Goal: Information Seeking & Learning: Learn about a topic

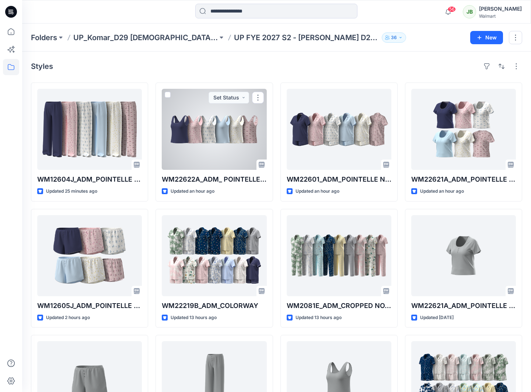
click at [236, 139] on div at bounding box center [214, 129] width 105 height 81
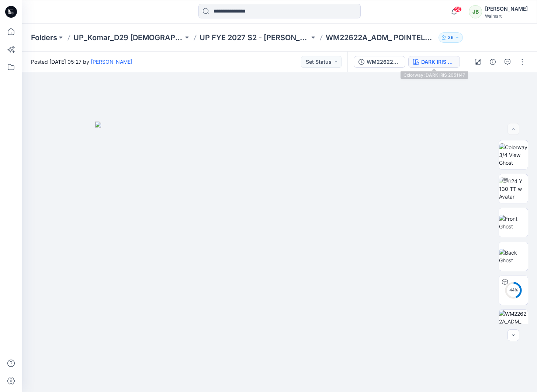
click at [444, 59] on div "DARK IRIS 2051147" at bounding box center [438, 62] width 34 height 8
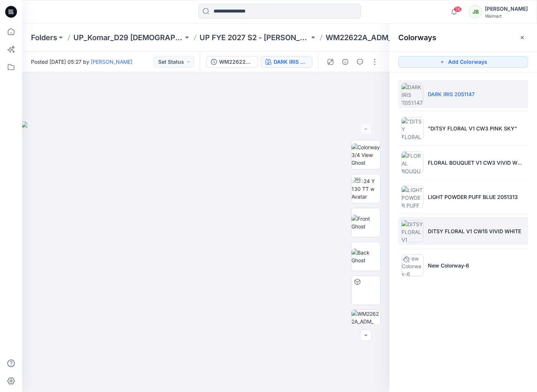
click at [450, 227] on p "DITSY FLORAL V1 CW15 VIVID WHITE" at bounding box center [474, 231] width 93 height 8
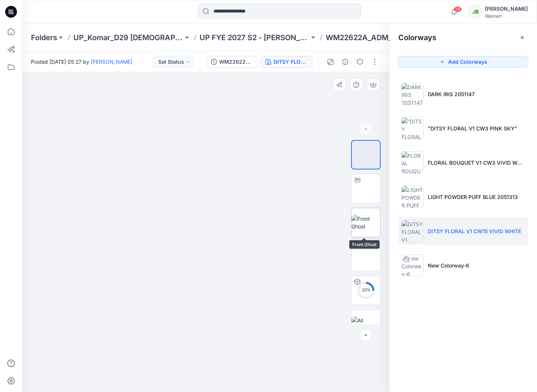
click at [366, 226] on img at bounding box center [365, 222] width 29 height 15
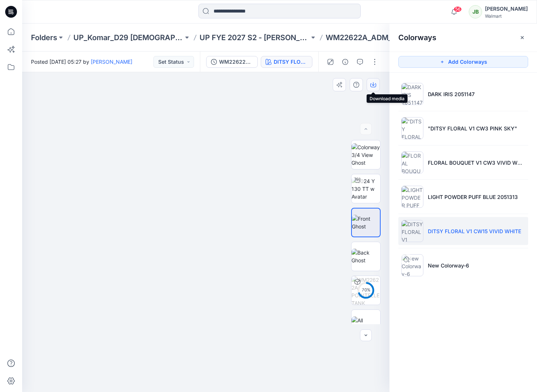
click at [373, 87] on icon "button" at bounding box center [373, 85] width 6 height 6
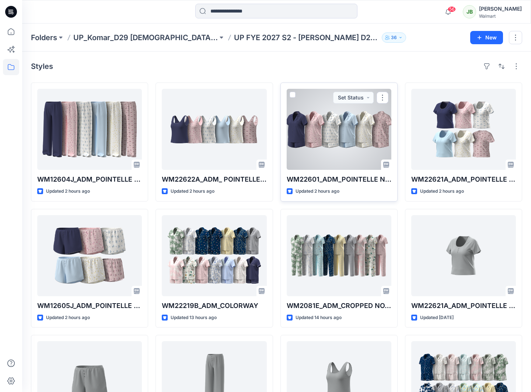
click at [359, 139] on div at bounding box center [339, 129] width 105 height 81
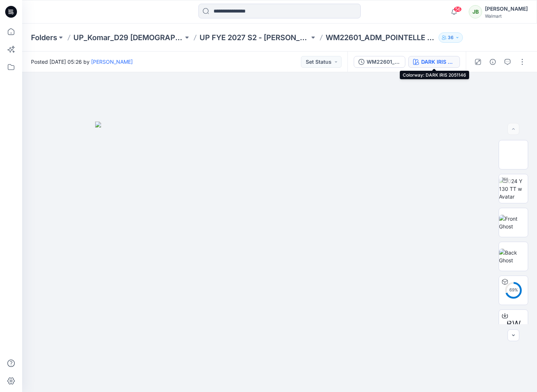
click at [444, 63] on div "DARK IRIS 2051146" at bounding box center [438, 62] width 34 height 8
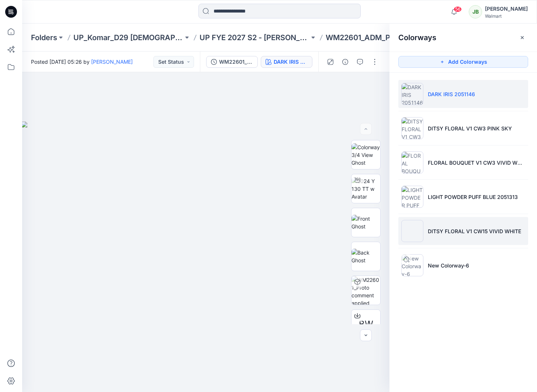
click at [454, 227] on p "DITSY FLORAL V1 CW15 VIVID WHITE" at bounding box center [474, 231] width 93 height 8
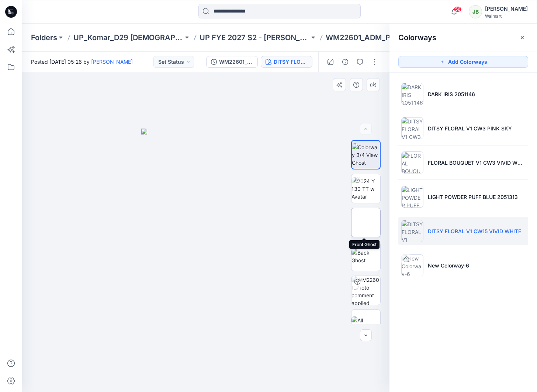
click at [366, 223] on img at bounding box center [366, 223] width 0 height 0
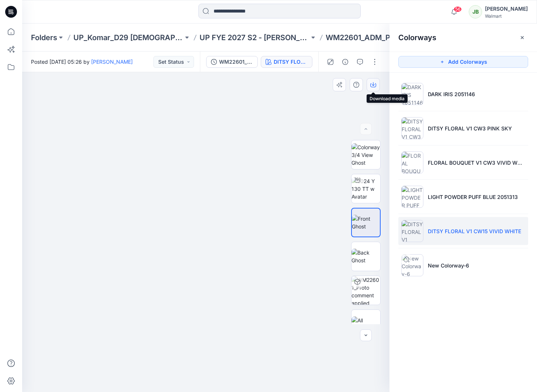
click at [373, 85] on icon "button" at bounding box center [373, 84] width 3 height 4
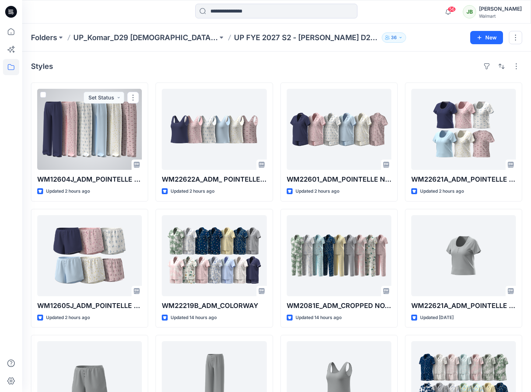
click at [107, 131] on div at bounding box center [89, 129] width 105 height 81
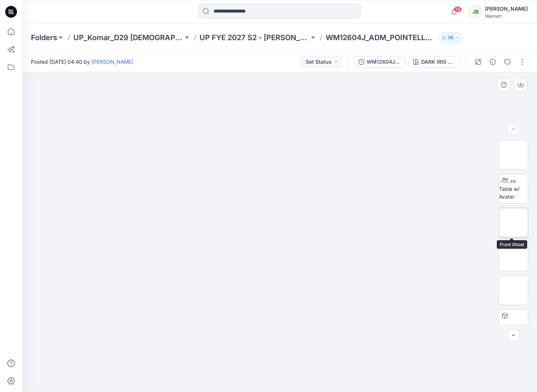
click at [517, 222] on img at bounding box center [513, 222] width 29 height 15
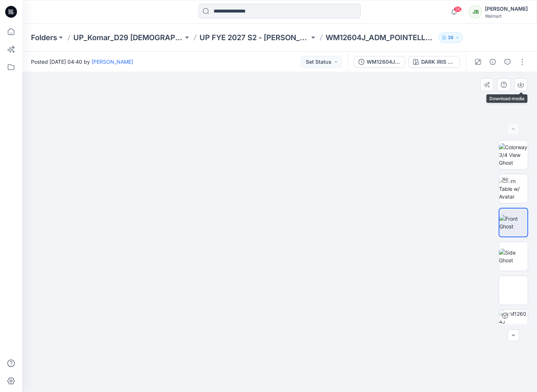
drag, startPoint x: 521, startPoint y: 85, endPoint x: 516, endPoint y: 118, distance: 33.5
click at [521, 85] on icon "button" at bounding box center [520, 84] width 3 height 4
click at [426, 184] on div at bounding box center [279, 232] width 515 height 320
click at [440, 63] on div "DARK IRIS 2051146" at bounding box center [438, 62] width 34 height 8
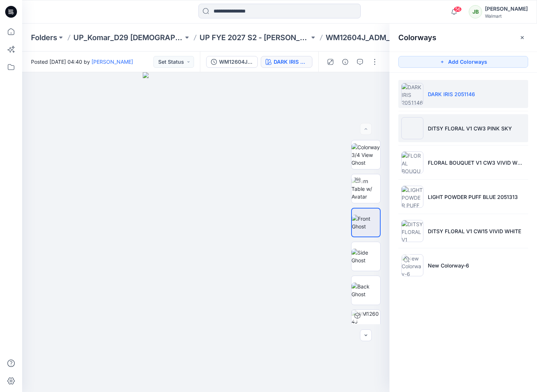
click at [443, 128] on p "DITSY FLORAL V1 CW3 PINK SKY" at bounding box center [470, 129] width 84 height 8
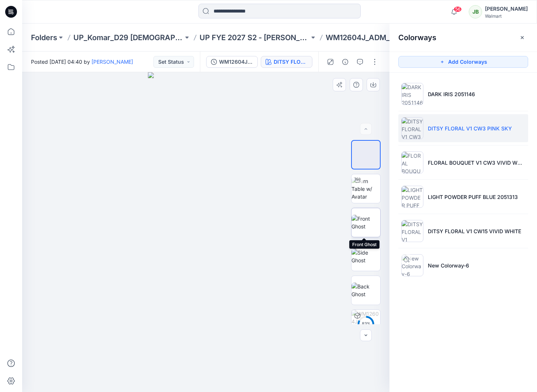
click at [366, 215] on img at bounding box center [365, 222] width 29 height 15
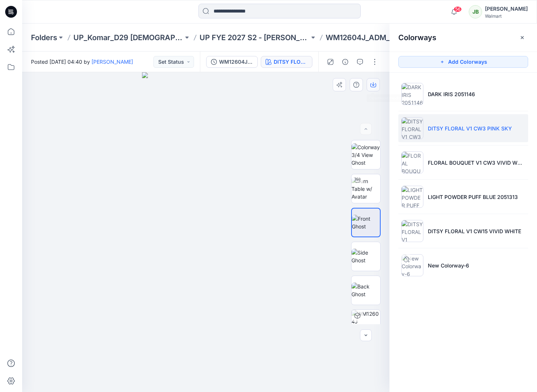
click at [373, 87] on icon "button" at bounding box center [373, 85] width 6 height 6
click at [445, 171] on li "FLORAL BOUQUET V1 CW3 VIVID WHITE" at bounding box center [463, 163] width 130 height 28
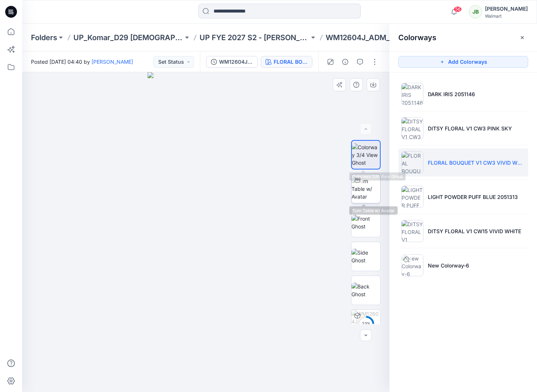
click at [366, 188] on img at bounding box center [365, 188] width 29 height 23
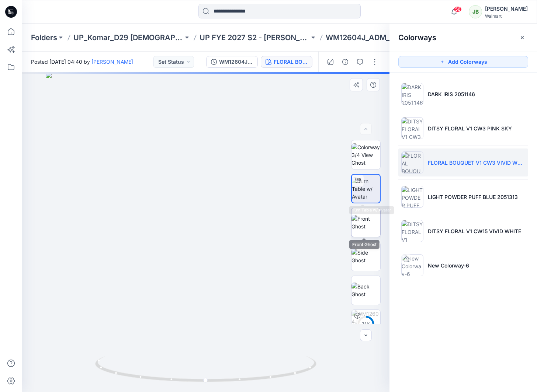
click at [365, 225] on img at bounding box center [365, 222] width 29 height 15
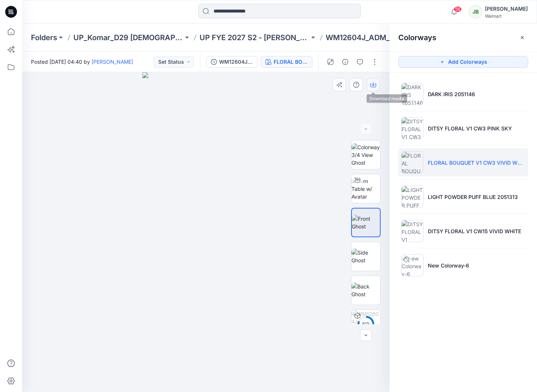
click at [372, 87] on icon "button" at bounding box center [373, 85] width 6 height 4
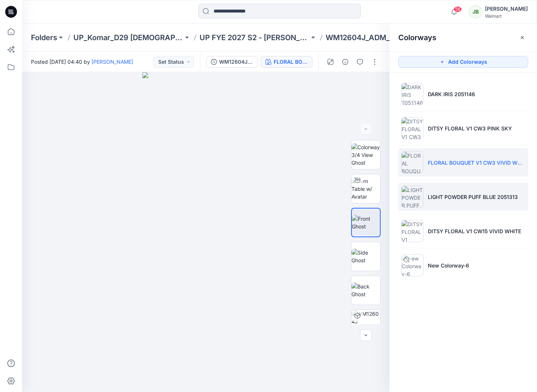
click at [452, 201] on li "LIGHT POWDER PUFF BLUE 2051313" at bounding box center [463, 197] width 130 height 28
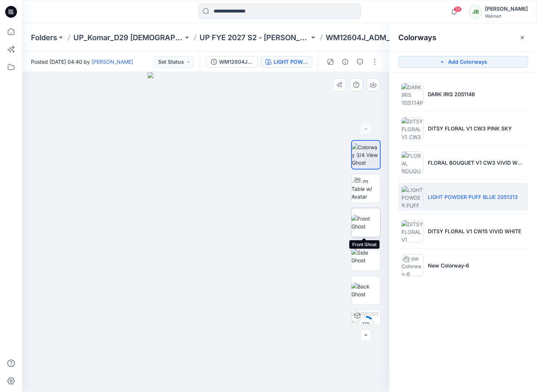
click at [372, 222] on img at bounding box center [365, 222] width 29 height 15
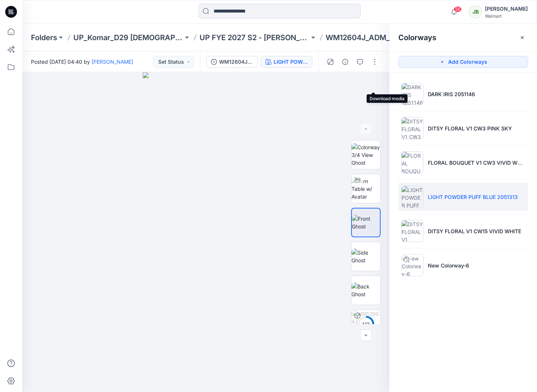
drag, startPoint x: 372, startPoint y: 85, endPoint x: 389, endPoint y: 118, distance: 36.8
click at [0, 0] on icon "button" at bounding box center [0, 0] width 0 height 0
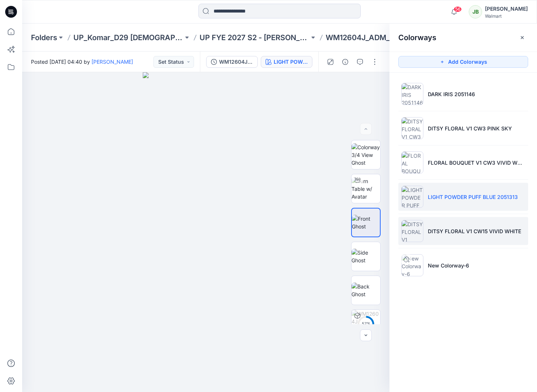
click at [444, 230] on p "DITSY FLORAL V1 CW15 VIVID WHITE" at bounding box center [474, 231] width 93 height 8
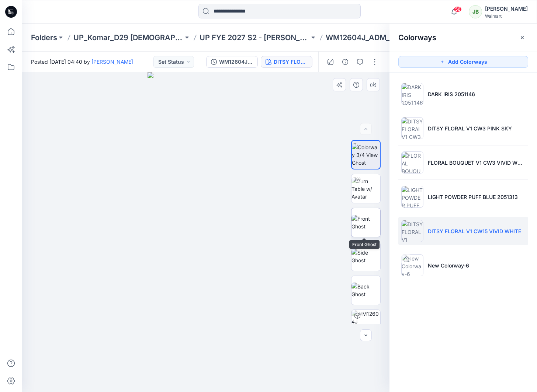
click at [368, 220] on img at bounding box center [365, 222] width 29 height 15
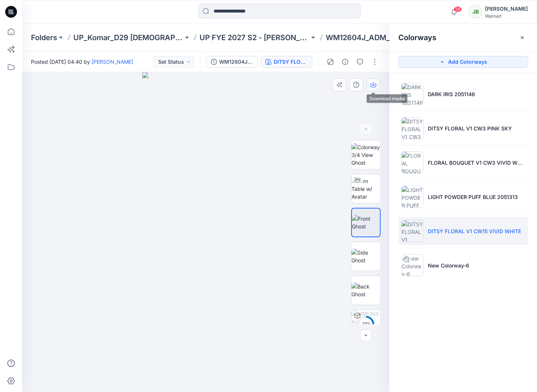
click at [373, 83] on icon "button" at bounding box center [373, 84] width 3 height 4
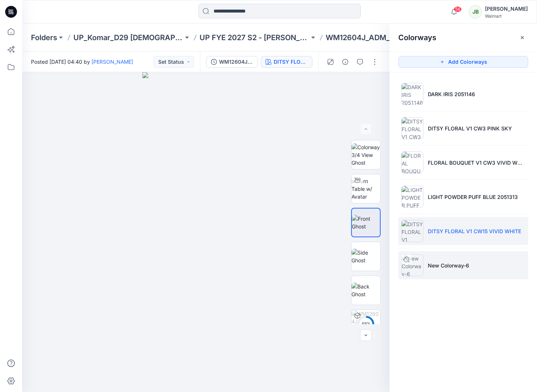
click at [447, 265] on p "New Colorway-6" at bounding box center [448, 266] width 41 height 8
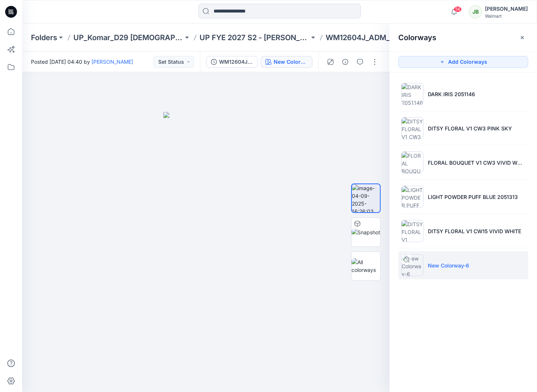
click at [441, 265] on p "New Colorway-6" at bounding box center [448, 266] width 41 height 8
click at [407, 260] on icon at bounding box center [406, 260] width 6 height 6
click at [441, 265] on p "New Colorway-6" at bounding box center [448, 266] width 41 height 8
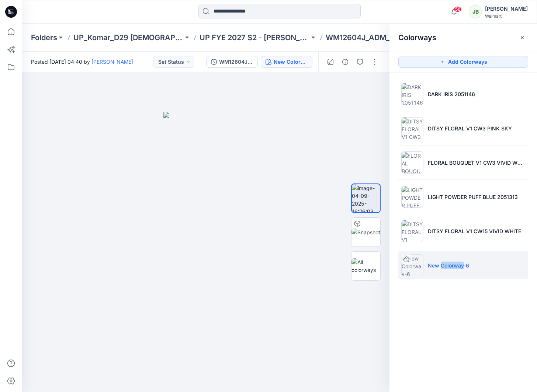
click at [444, 267] on p "New Colorway-6" at bounding box center [448, 266] width 41 height 8
click at [445, 268] on p "New Colorway-6" at bounding box center [448, 266] width 41 height 8
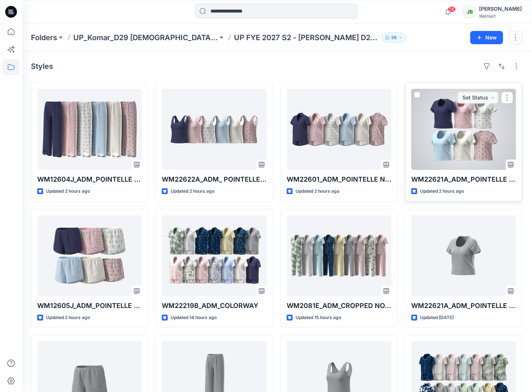
click at [460, 144] on div at bounding box center [463, 129] width 105 height 81
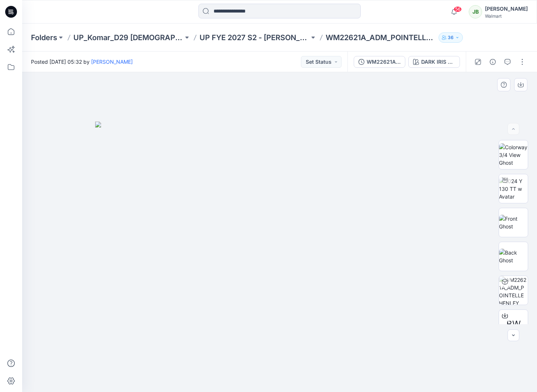
click at [298, 264] on img at bounding box center [279, 257] width 369 height 271
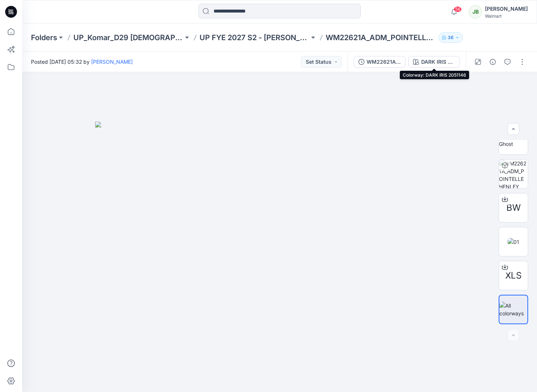
drag, startPoint x: 436, startPoint y: 58, endPoint x: 446, endPoint y: 70, distance: 16.5
click at [435, 58] on div "DARK IRIS 2051146" at bounding box center [438, 62] width 34 height 8
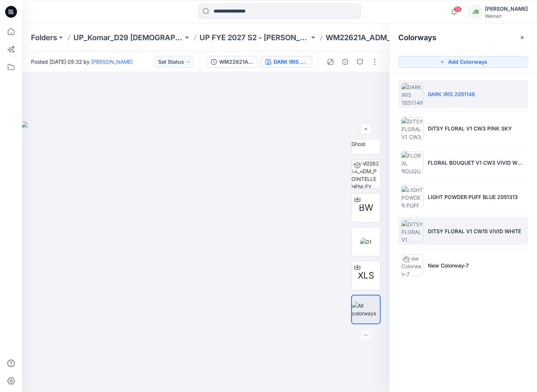
click at [428, 230] on p "DITSY FLORAL V1 CW15 VIVID WHITE" at bounding box center [474, 231] width 93 height 8
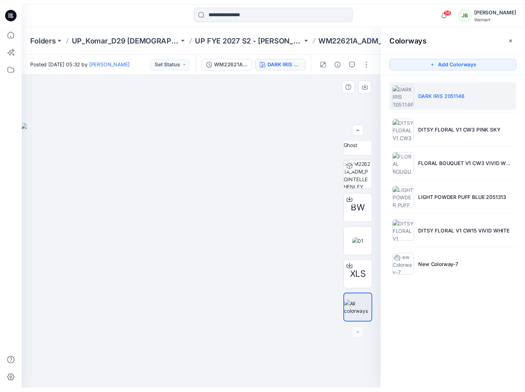
scroll to position [15, 0]
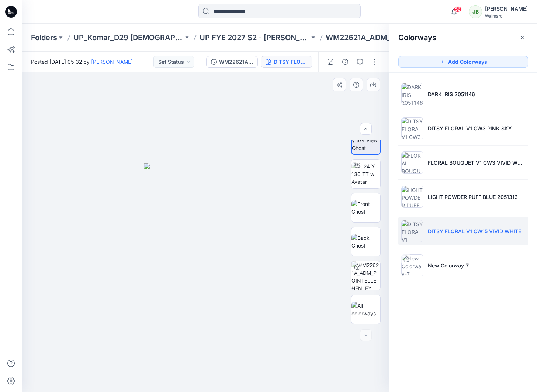
click at [212, 198] on img at bounding box center [206, 277] width 124 height 229
click at [216, 262] on img at bounding box center [206, 277] width 124 height 229
click at [234, 180] on img at bounding box center [206, 277] width 124 height 229
click at [204, 198] on img at bounding box center [206, 277] width 124 height 229
click at [222, 210] on img at bounding box center [206, 277] width 124 height 229
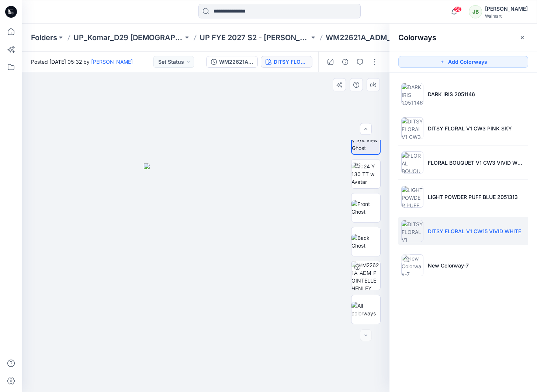
drag, startPoint x: 219, startPoint y: 244, endPoint x: 215, endPoint y: 237, distance: 9.1
click at [213, 225] on img at bounding box center [206, 277] width 124 height 229
click at [209, 309] on div at bounding box center [205, 232] width 367 height 320
click at [361, 171] on img at bounding box center [365, 174] width 29 height 23
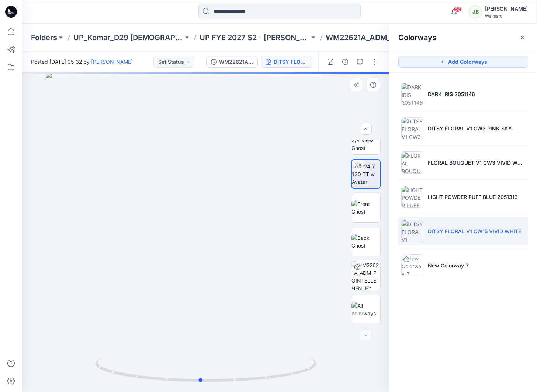
drag, startPoint x: 208, startPoint y: 238, endPoint x: 201, endPoint y: 210, distance: 28.5
click at [201, 206] on div at bounding box center [205, 232] width 367 height 320
click at [203, 228] on div at bounding box center [205, 232] width 367 height 320
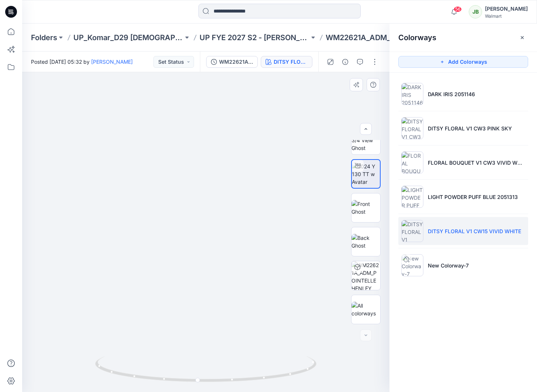
drag, startPoint x: 209, startPoint y: 142, endPoint x: 230, endPoint y: 227, distance: 87.9
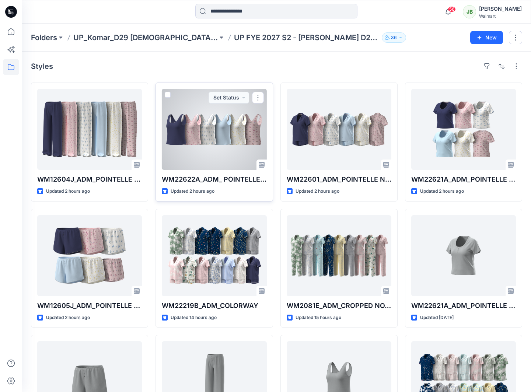
drag, startPoint x: 249, startPoint y: 144, endPoint x: 231, endPoint y: 135, distance: 20.0
click at [230, 128] on div at bounding box center [214, 129] width 105 height 81
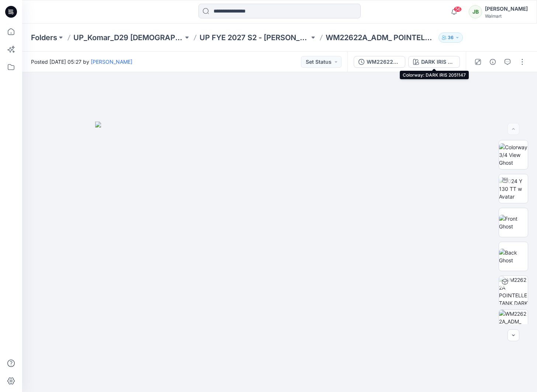
drag, startPoint x: 440, startPoint y: 61, endPoint x: 447, endPoint y: 69, distance: 10.0
click at [439, 62] on div "DARK IRIS 2051147" at bounding box center [438, 62] width 34 height 8
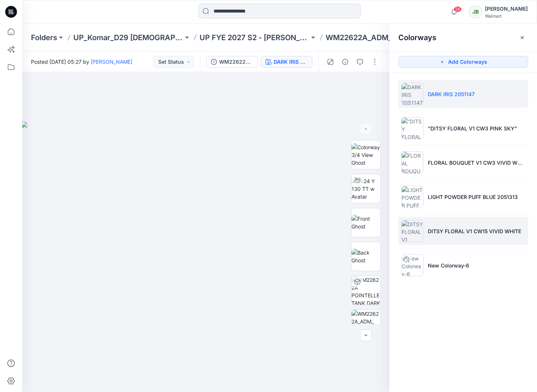
click at [444, 230] on p "DITSY FLORAL V1 CW15 VIVID WHITE" at bounding box center [474, 231] width 93 height 8
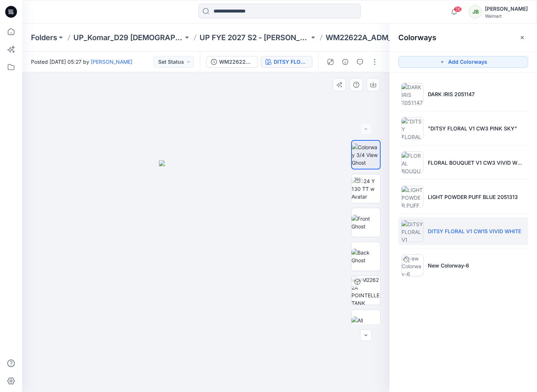
click at [223, 193] on img at bounding box center [206, 276] width 94 height 232
click at [365, 191] on img at bounding box center [365, 188] width 29 height 23
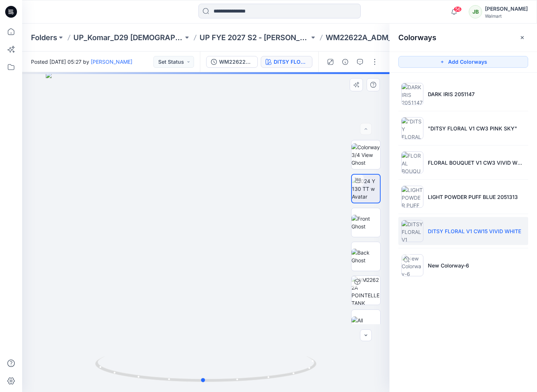
drag, startPoint x: 214, startPoint y: 209, endPoint x: 203, endPoint y: 187, distance: 25.1
click at [210, 188] on div at bounding box center [205, 232] width 367 height 320
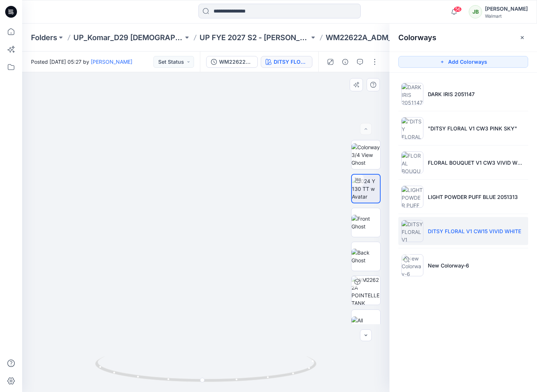
drag, startPoint x: 176, startPoint y: 120, endPoint x: 181, endPoint y: 204, distance: 84.2
drag, startPoint x: 292, startPoint y: 209, endPoint x: 275, endPoint y: 234, distance: 29.8
drag, startPoint x: 201, startPoint y: 382, endPoint x: 197, endPoint y: 382, distance: 3.7
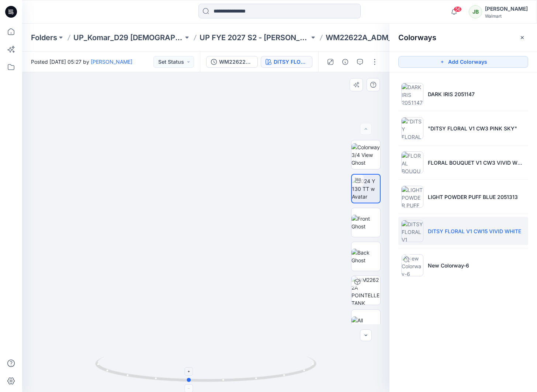
click at [188, 380] on circle at bounding box center [189, 380] width 4 height 4
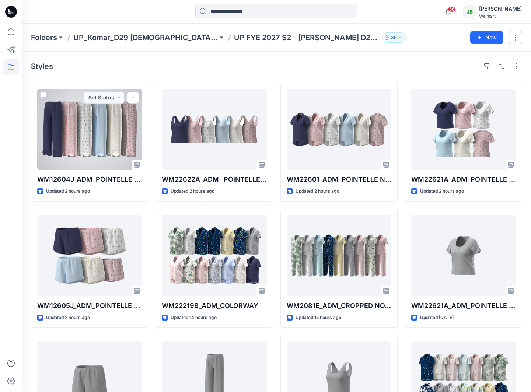
click at [101, 151] on div at bounding box center [89, 129] width 105 height 81
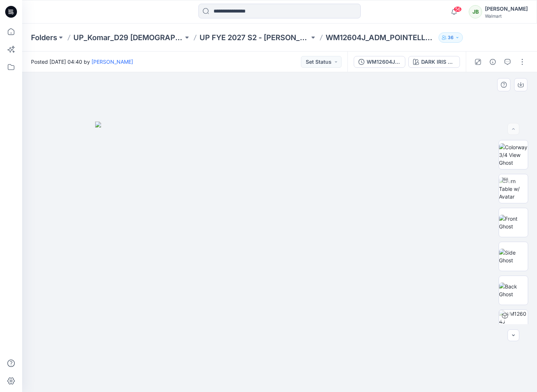
click at [436, 161] on img at bounding box center [279, 257] width 369 height 271
click at [437, 159] on img at bounding box center [279, 257] width 369 height 271
click at [450, 61] on div "DARK IRIS 2051146" at bounding box center [438, 62] width 34 height 8
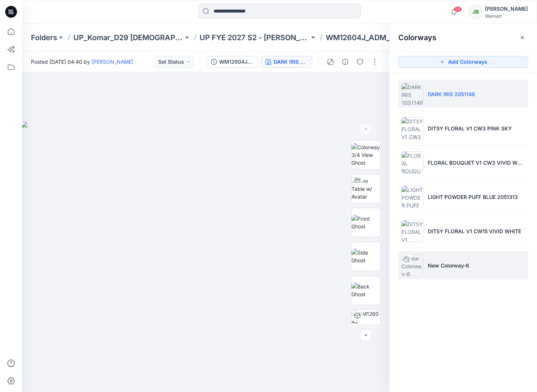
click at [442, 264] on p "New Colorway-6" at bounding box center [448, 266] width 41 height 8
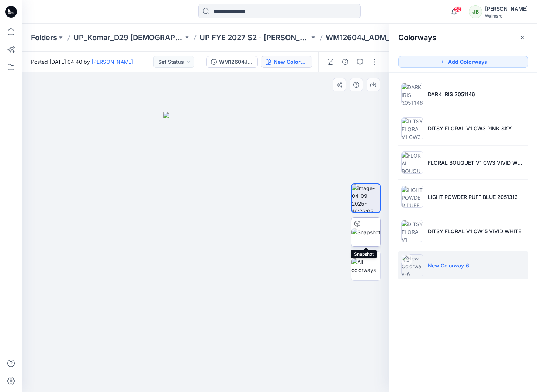
click at [367, 235] on img at bounding box center [365, 233] width 29 height 8
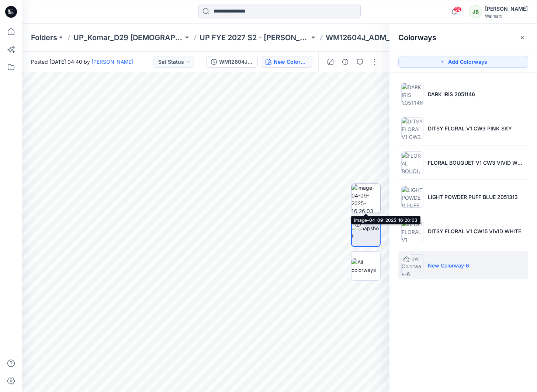
click at [366, 196] on img at bounding box center [365, 198] width 29 height 29
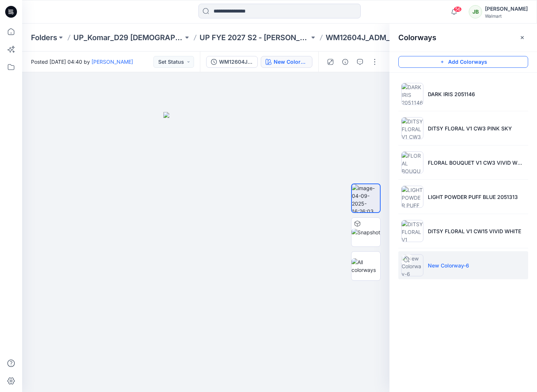
click at [459, 63] on button "Add Colorways" at bounding box center [463, 62] width 130 height 12
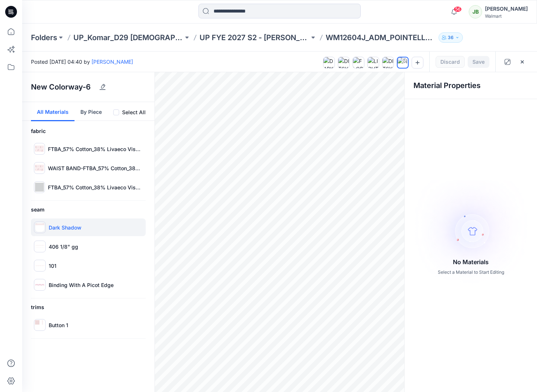
click at [77, 228] on p "Dark Shadow" at bounding box center [65, 228] width 33 height 8
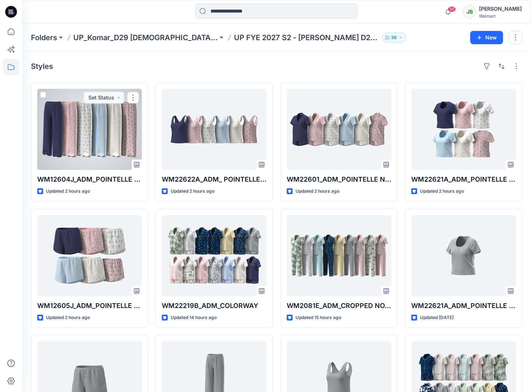
click at [111, 147] on div at bounding box center [89, 129] width 105 height 81
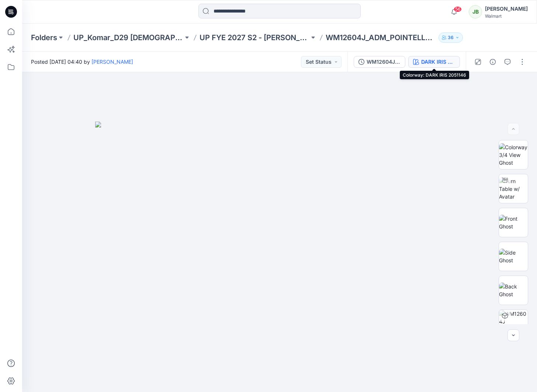
click at [431, 61] on div "DARK IRIS 2051146" at bounding box center [438, 62] width 34 height 8
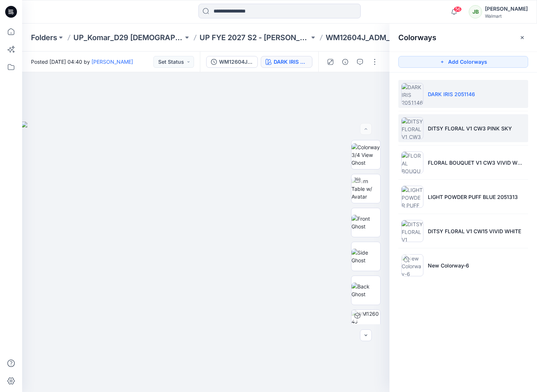
click at [438, 128] on p "DITSY FLORAL V1 CW3 PINK SKY" at bounding box center [470, 129] width 84 height 8
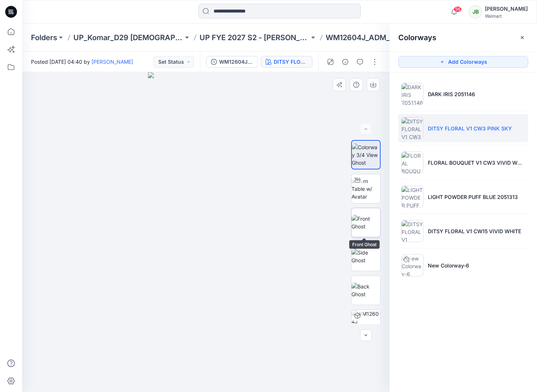
click at [362, 222] on img at bounding box center [365, 222] width 29 height 15
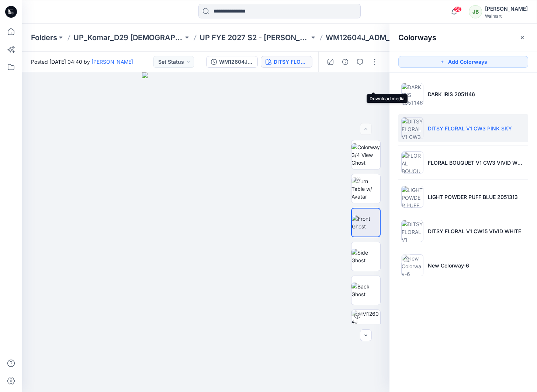
drag, startPoint x: 370, startPoint y: 84, endPoint x: 393, endPoint y: 95, distance: 25.9
click at [0, 0] on button "button" at bounding box center [0, 0] width 0 height 0
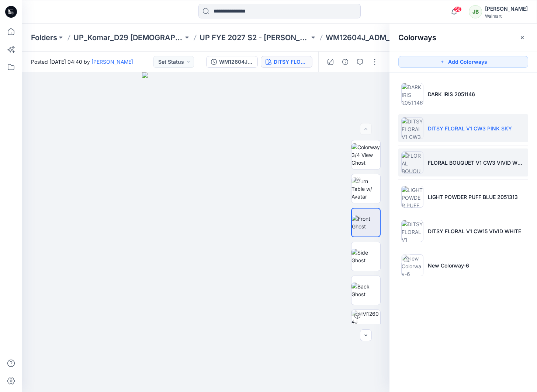
click at [447, 171] on li "FLORAL BOUQUET V1 CW3 VIVID WHITE" at bounding box center [463, 163] width 130 height 28
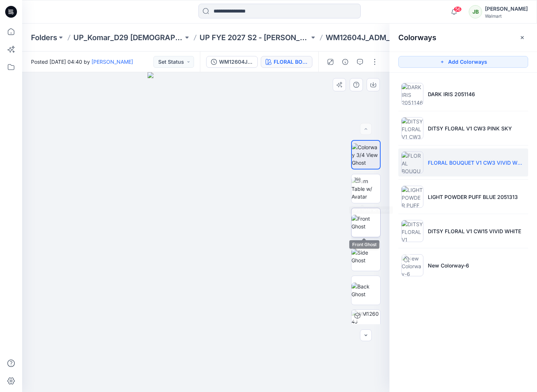
click at [366, 224] on img at bounding box center [365, 222] width 29 height 15
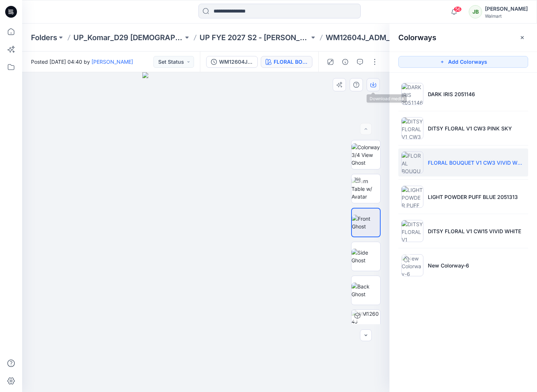
click at [371, 85] on icon "button" at bounding box center [373, 85] width 6 height 6
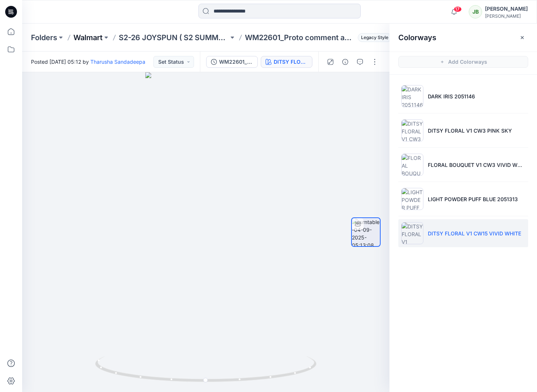
click at [94, 33] on p "Walmart" at bounding box center [87, 37] width 29 height 10
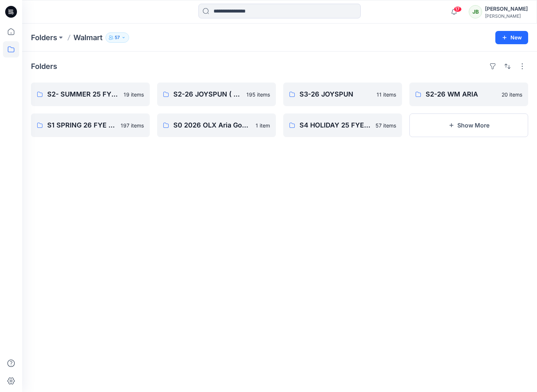
click at [7, 12] on icon at bounding box center [11, 12] width 12 height 12
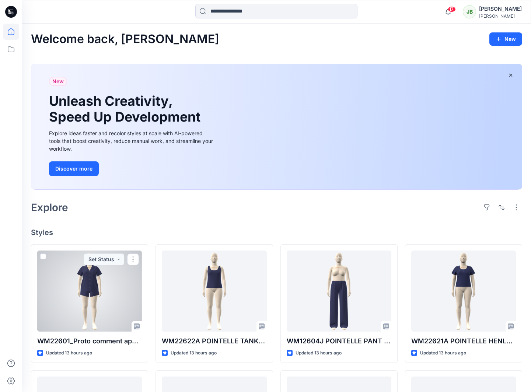
click at [128, 283] on div at bounding box center [89, 291] width 105 height 81
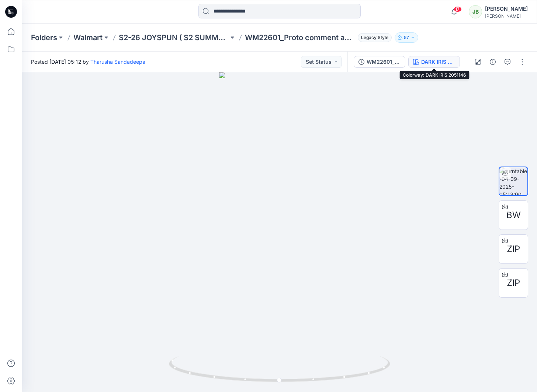
click at [434, 66] on button "DARK IRIS 2051146" at bounding box center [434, 62] width 52 height 12
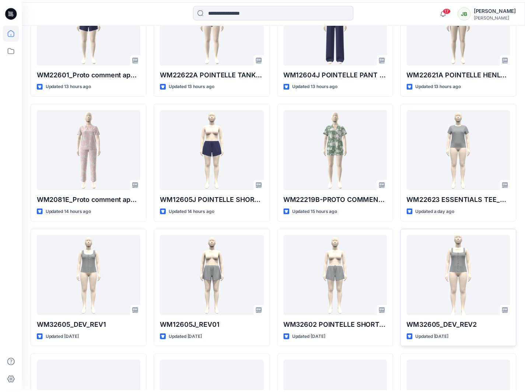
scroll to position [269, 0]
